Goal: Task Accomplishment & Management: Manage account settings

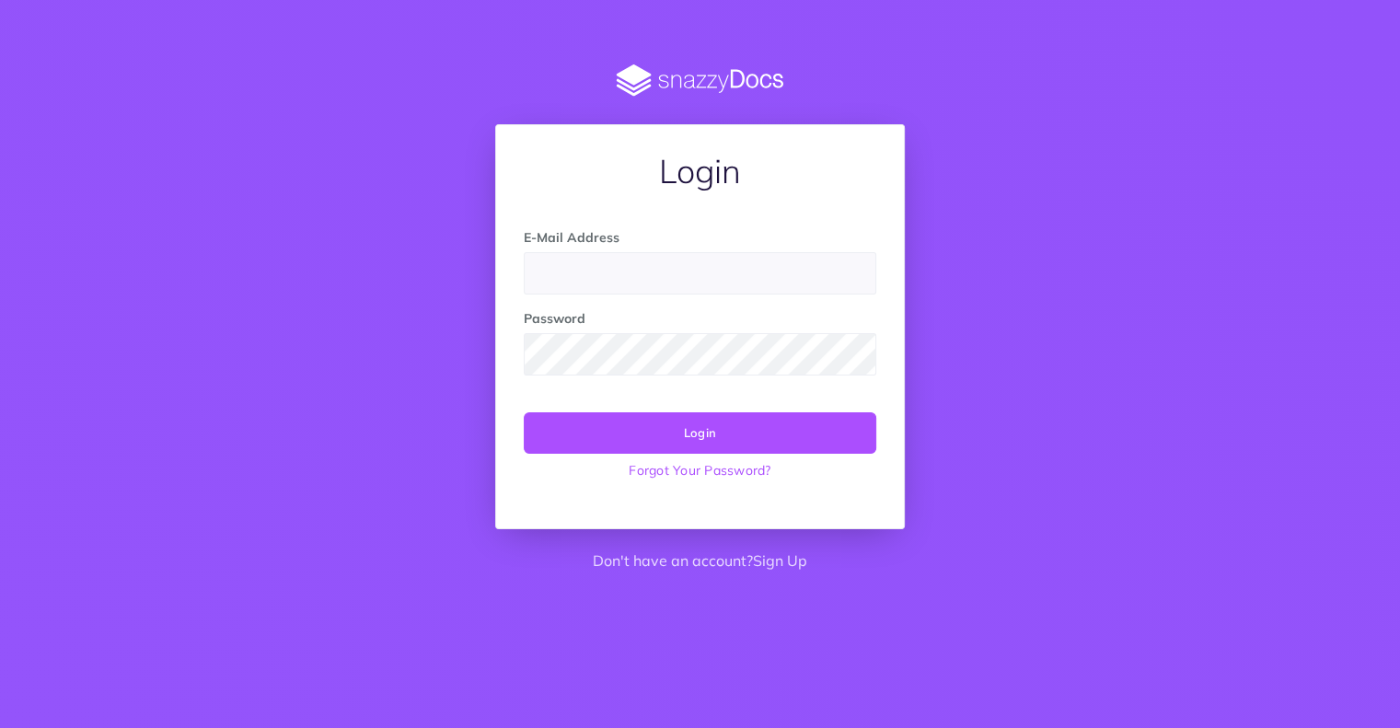
click at [546, 274] on input "email" at bounding box center [700, 273] width 353 height 42
type input "[EMAIL_ADDRESS][DOMAIN_NAME]"
click at [751, 382] on form "E-Mail Address [EMAIL_ADDRESS][DOMAIN_NAME] Password Login Forgot Your Password?" at bounding box center [700, 357] width 353 height 260
click at [657, 273] on input "[EMAIL_ADDRESS][DOMAIN_NAME]" at bounding box center [700, 273] width 353 height 42
click at [740, 273] on input "[EMAIL_ADDRESS][DOMAIN_NAME]" at bounding box center [700, 273] width 353 height 42
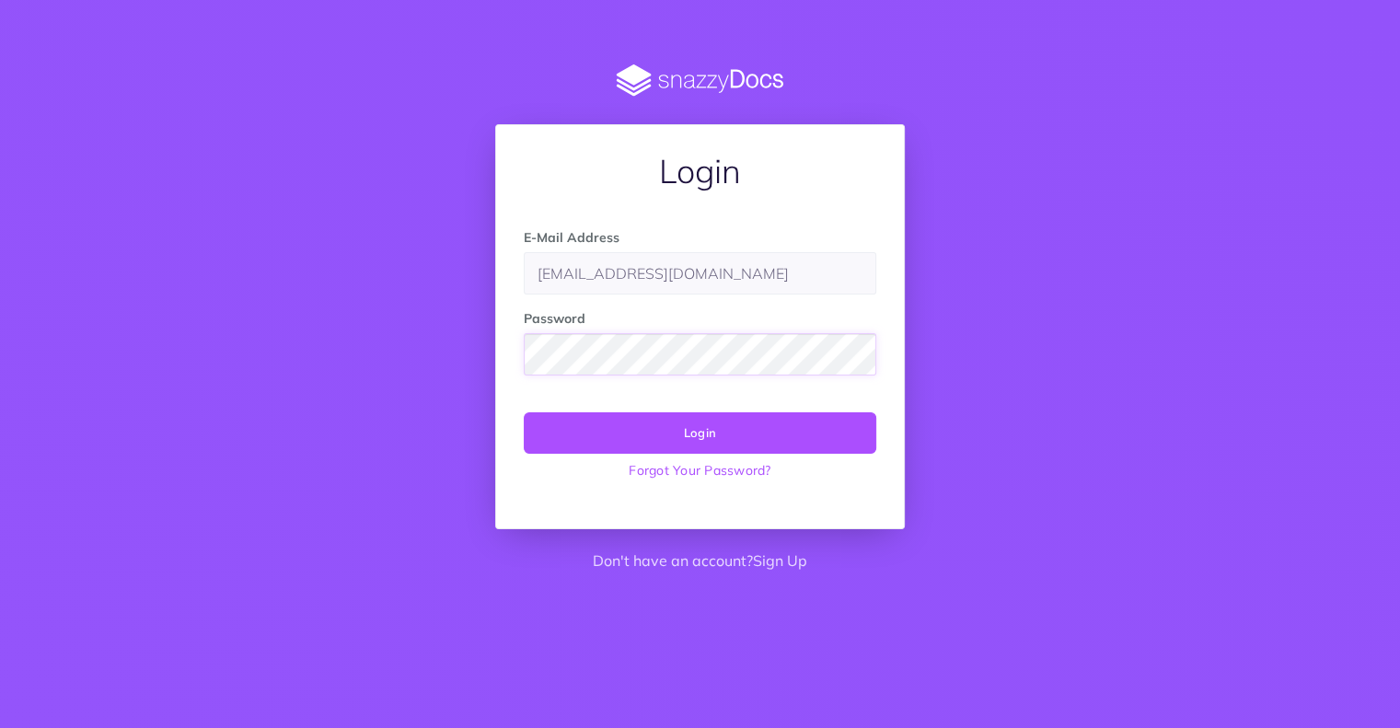
click at [760, 379] on form "E-Mail Address [EMAIL_ADDRESS][DOMAIN_NAME] Password Login Forgot Your Password?" at bounding box center [700, 357] width 353 height 260
click at [524, 376] on div at bounding box center [524, 376] width 0 height 0
drag, startPoint x: 476, startPoint y: 628, endPoint x: 468, endPoint y: 576, distance: 52.2
click at [474, 629] on body "Login E-Mail Address [EMAIL_ADDRESS][DOMAIN_NAME] Password Login Forgot Your Pa…" at bounding box center [700, 428] width 1400 height 728
